Goal: Find specific page/section: Find specific page/section

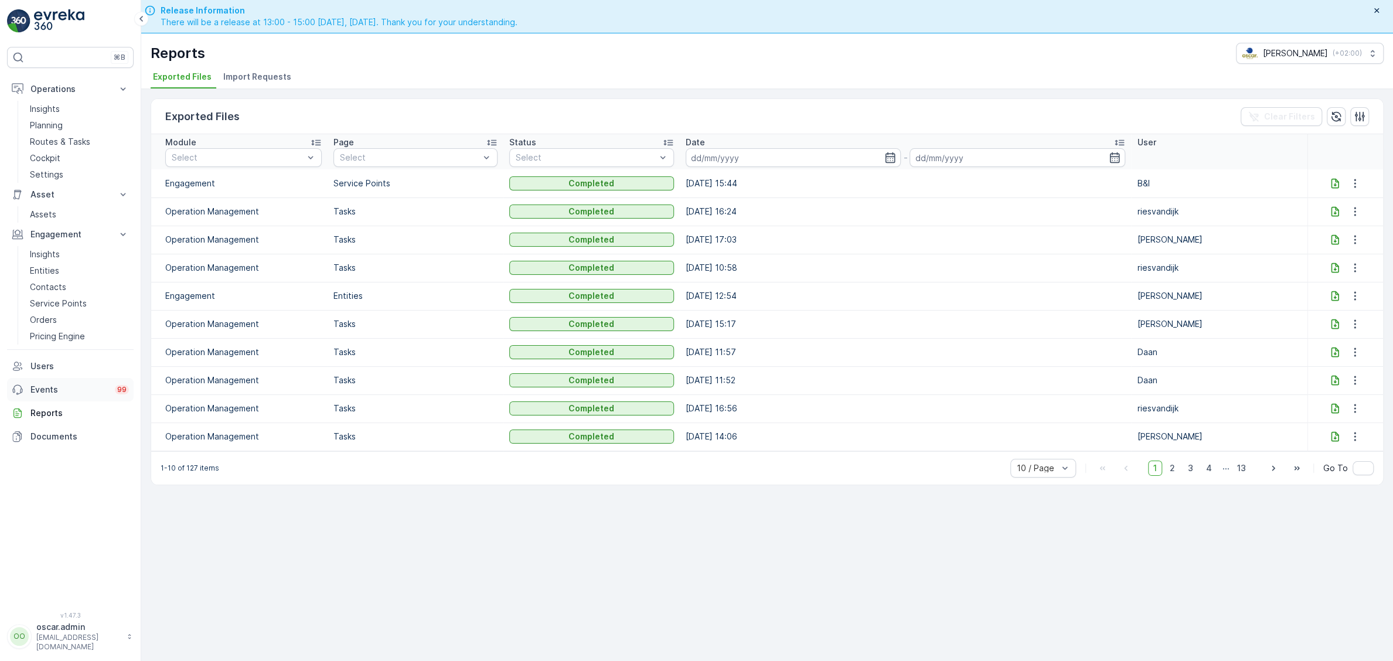
click at [38, 388] on p "Events" at bounding box center [68, 390] width 77 height 12
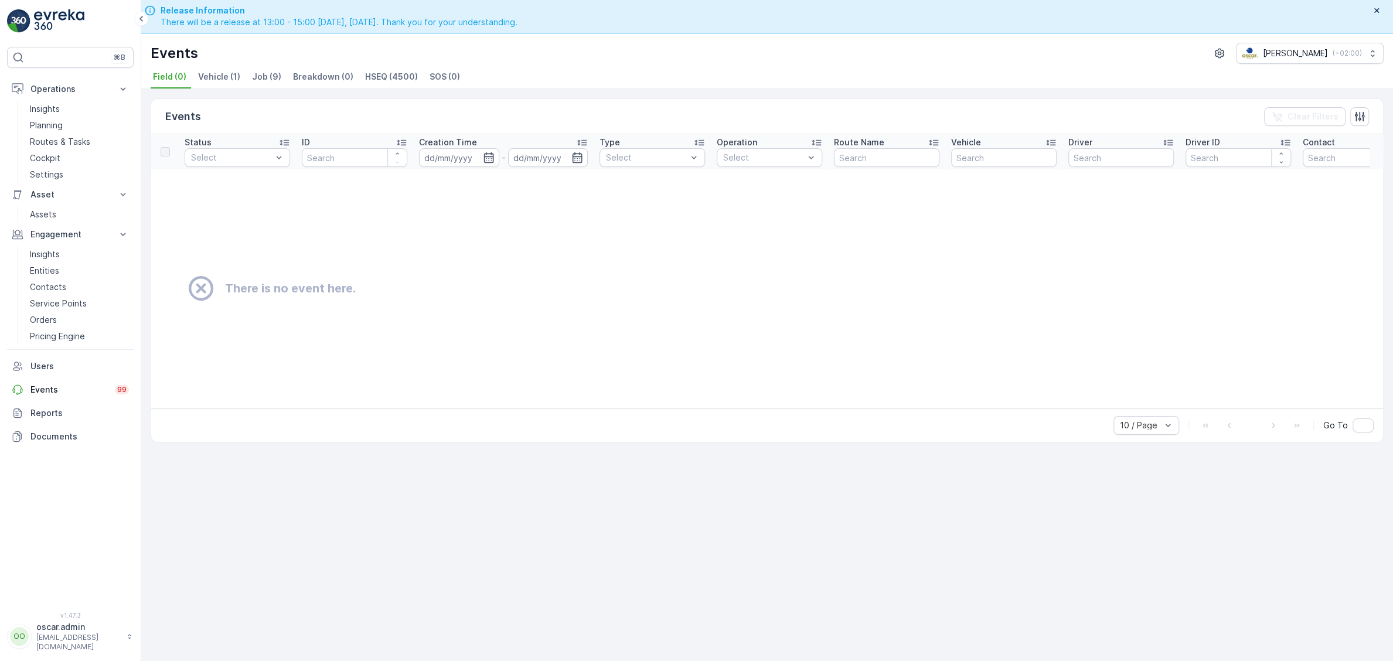
click at [390, 81] on span "HSEQ (4500)" at bounding box center [391, 77] width 53 height 12
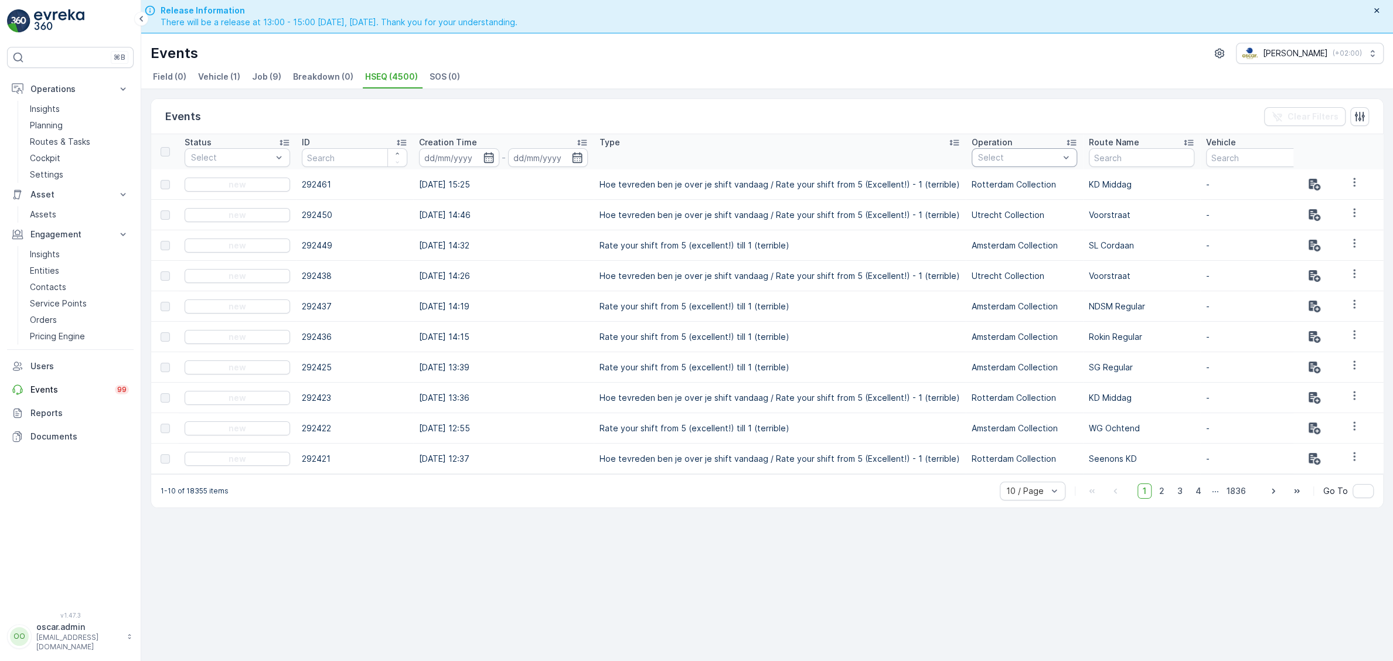
drag, startPoint x: 863, startPoint y: 481, endPoint x: 872, endPoint y: 481, distance: 9.4
click at [934, 485] on div "1-10 of 18355 items 10 / Page 1 2 3 4 ... 1836 Go To" at bounding box center [767, 490] width 1232 height 33
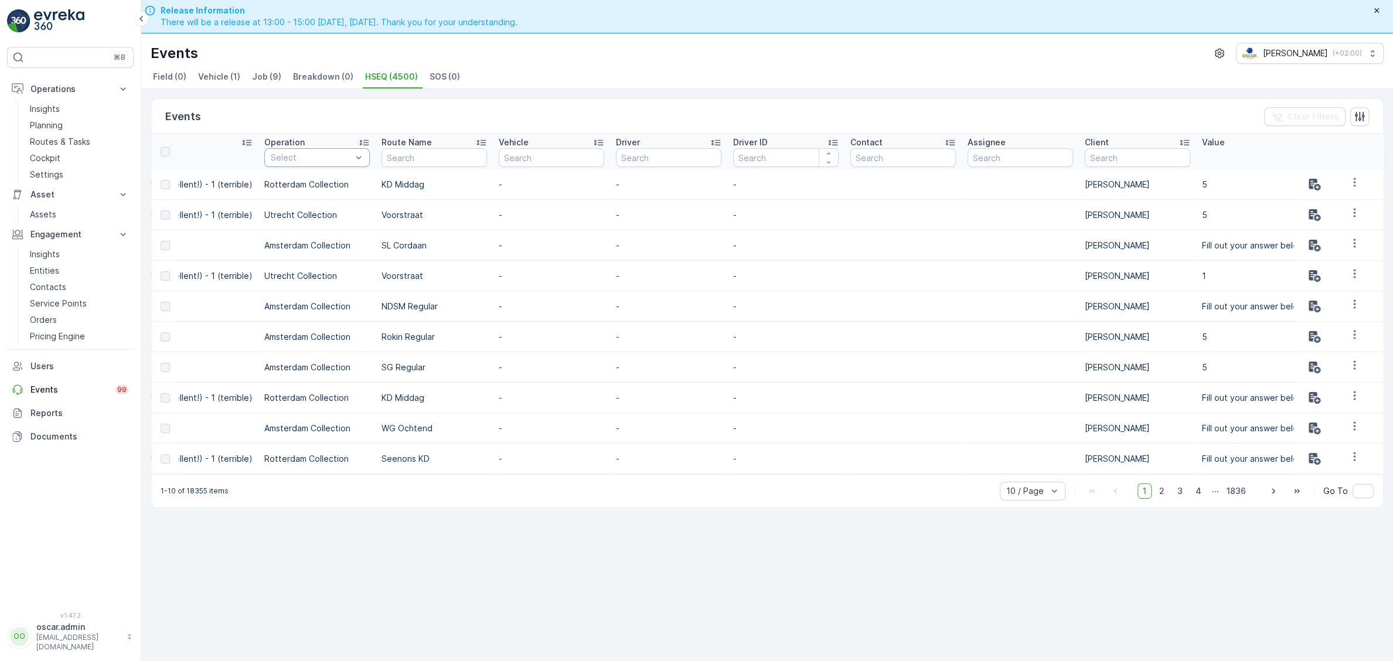
scroll to position [0, 714]
click at [408, 157] on input "text" at bounding box center [427, 157] width 105 height 19
click at [470, 140] on icon at bounding box center [474, 143] width 9 height 6
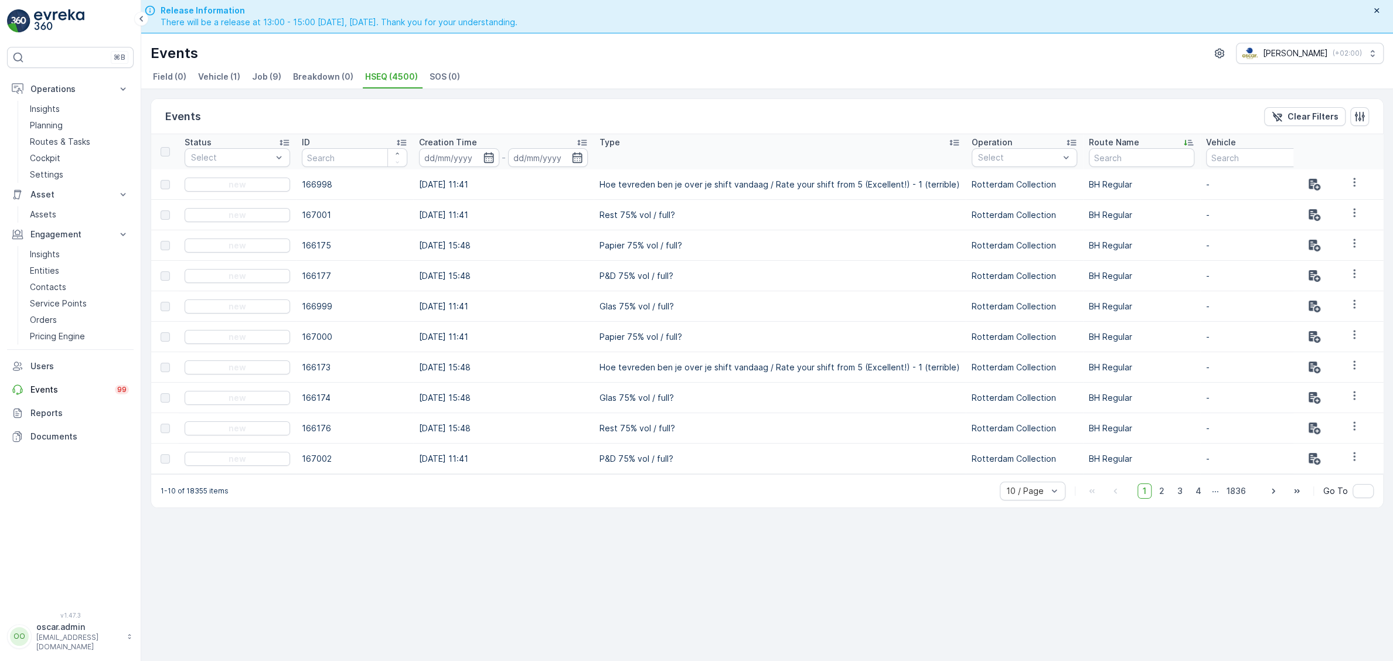
drag, startPoint x: 724, startPoint y: 477, endPoint x: 733, endPoint y: 470, distance: 11.3
click at [758, 476] on div "1-10 of 18355 items 10 / Page 1 2 3 4 ... 1836 Go To" at bounding box center [767, 490] width 1232 height 33
drag, startPoint x: 708, startPoint y: 460, endPoint x: 714, endPoint y: 464, distance: 7.2
click at [714, 464] on td "P&D 75% vol / full?" at bounding box center [780, 459] width 372 height 30
click at [483, 160] on icon "button" at bounding box center [489, 158] width 12 height 12
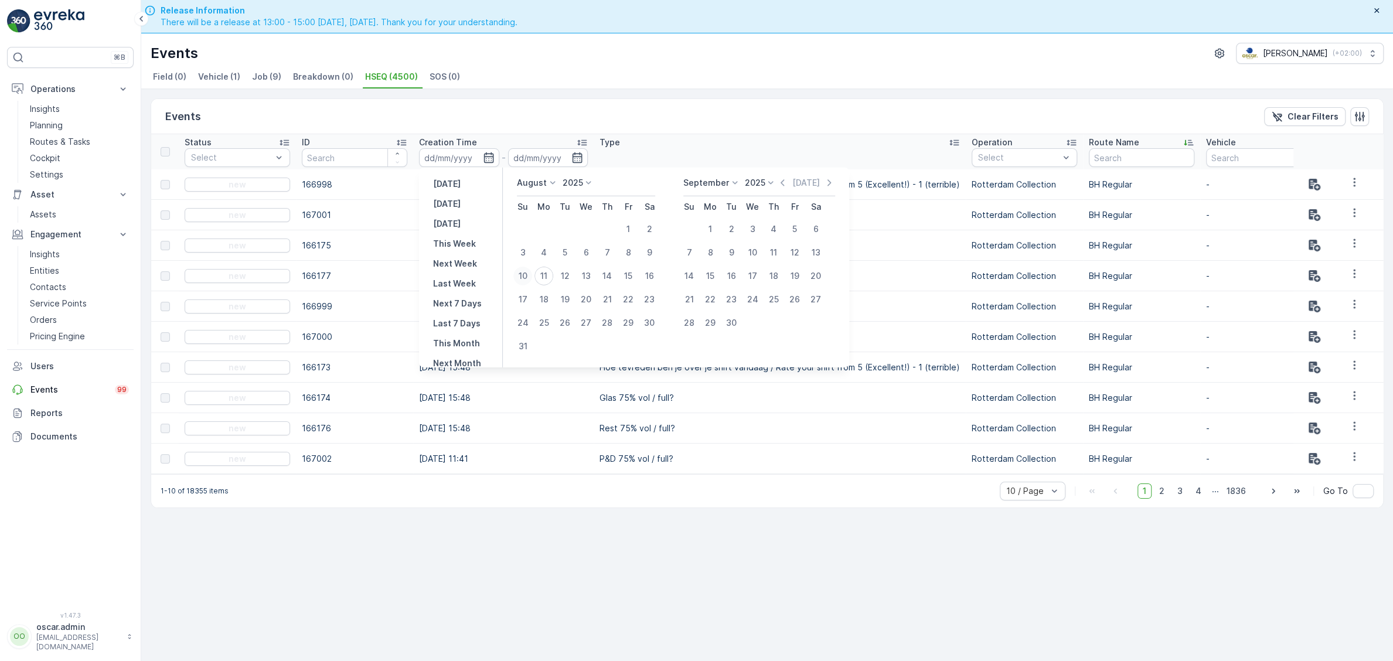
click at [526, 270] on div "10" at bounding box center [522, 276] width 19 height 19
type input "[DATE]"
click at [526, 270] on div "10" at bounding box center [522, 276] width 19 height 19
type input "[DATE]"
click at [526, 270] on div "10" at bounding box center [522, 276] width 19 height 19
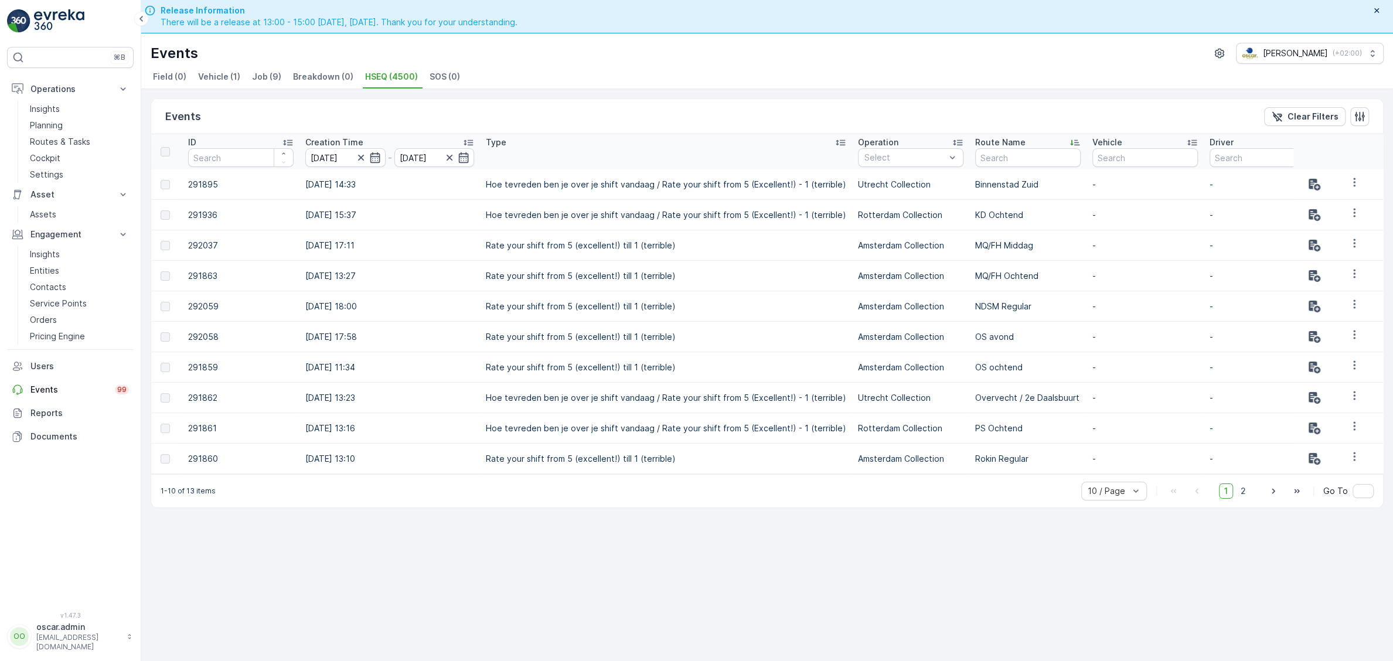
scroll to position [0, 90]
